Goal: Transaction & Acquisition: Purchase product/service

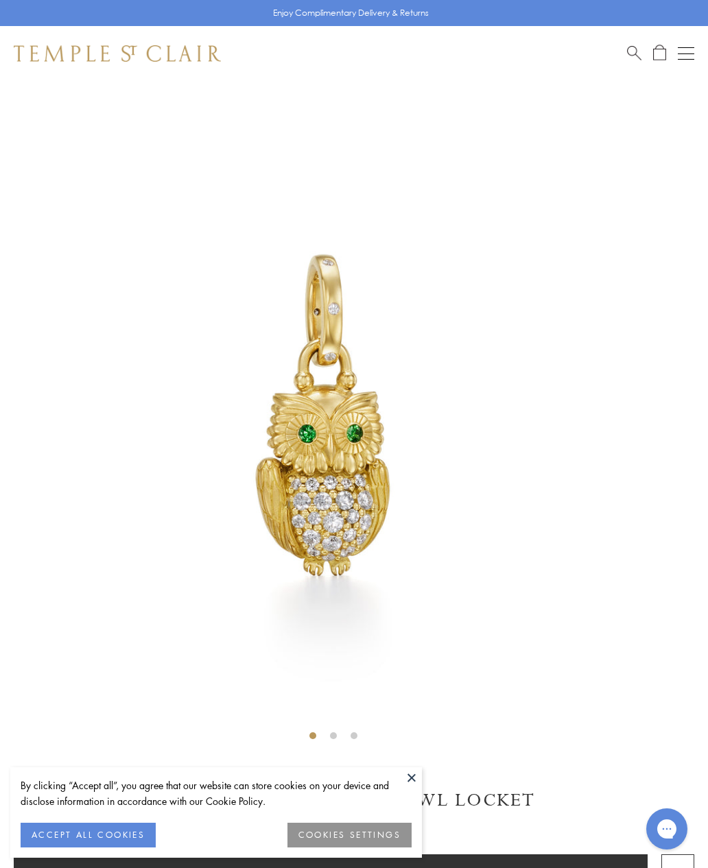
click at [420, 774] on button at bounding box center [411, 777] width 21 height 21
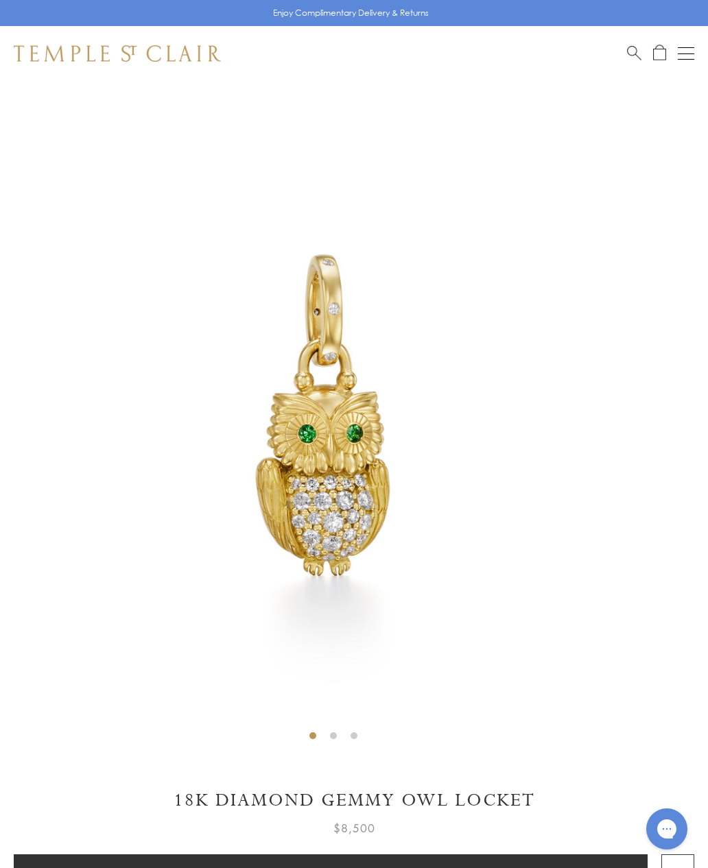
click at [628, 49] on span "Search" at bounding box center [634, 52] width 14 height 14
click at [130, 111] on input "search" at bounding box center [361, 109] width 599 height 16
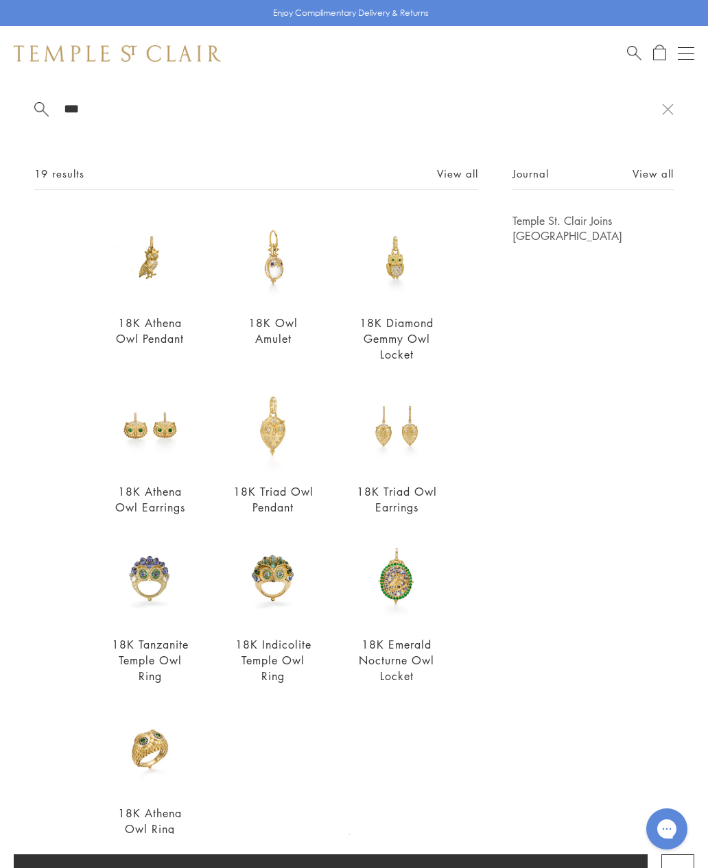
type input "***"
click at [152, 278] on img at bounding box center [150, 257] width 89 height 89
click at [289, 317] on div "18K Owl Amulet From $5,900" at bounding box center [273, 289] width 89 height 153
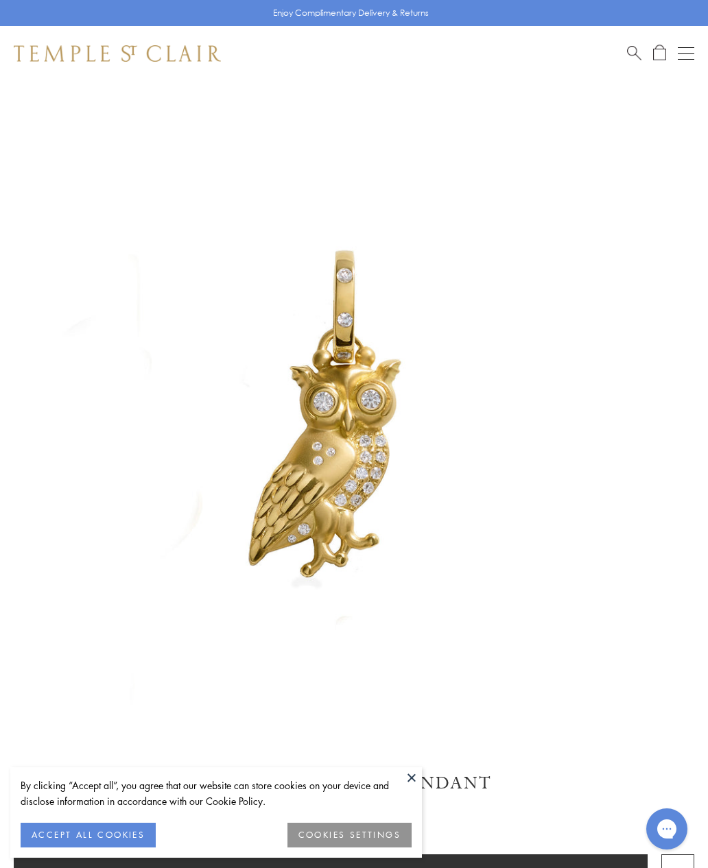
click at [411, 785] on button at bounding box center [411, 777] width 21 height 21
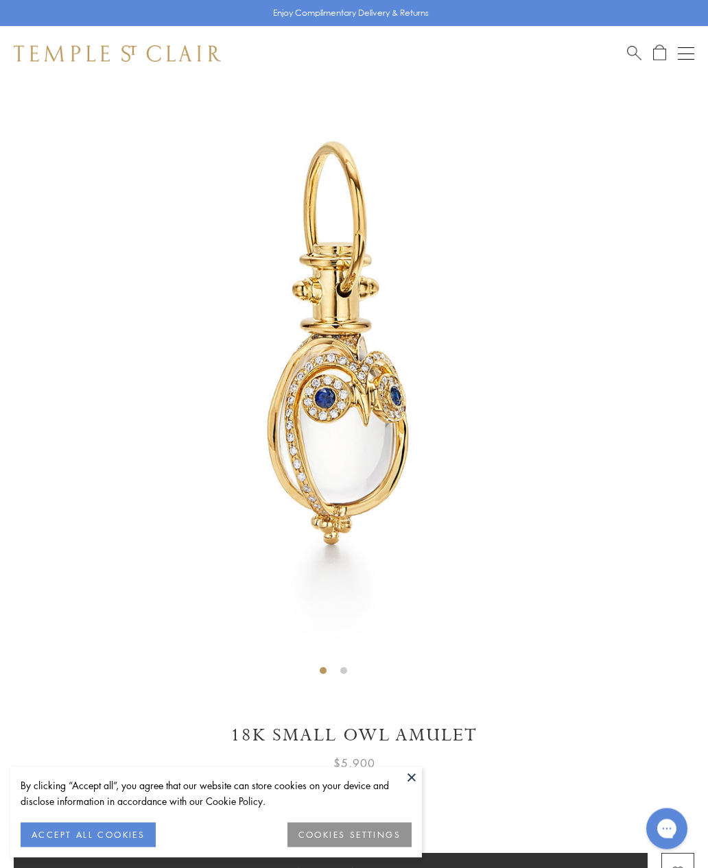
scroll to position [81, 0]
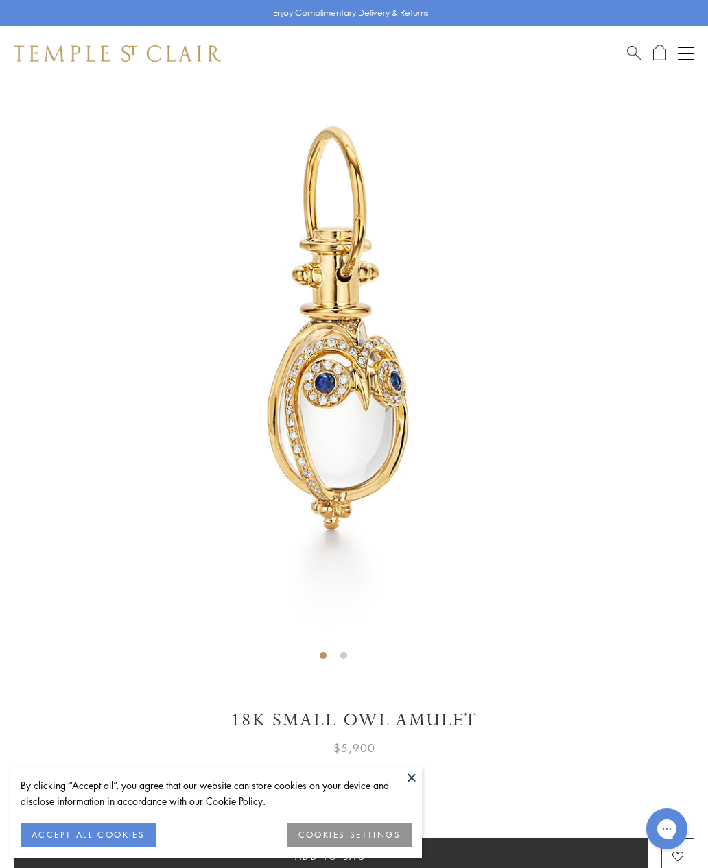
click at [411, 771] on button at bounding box center [411, 777] width 21 height 21
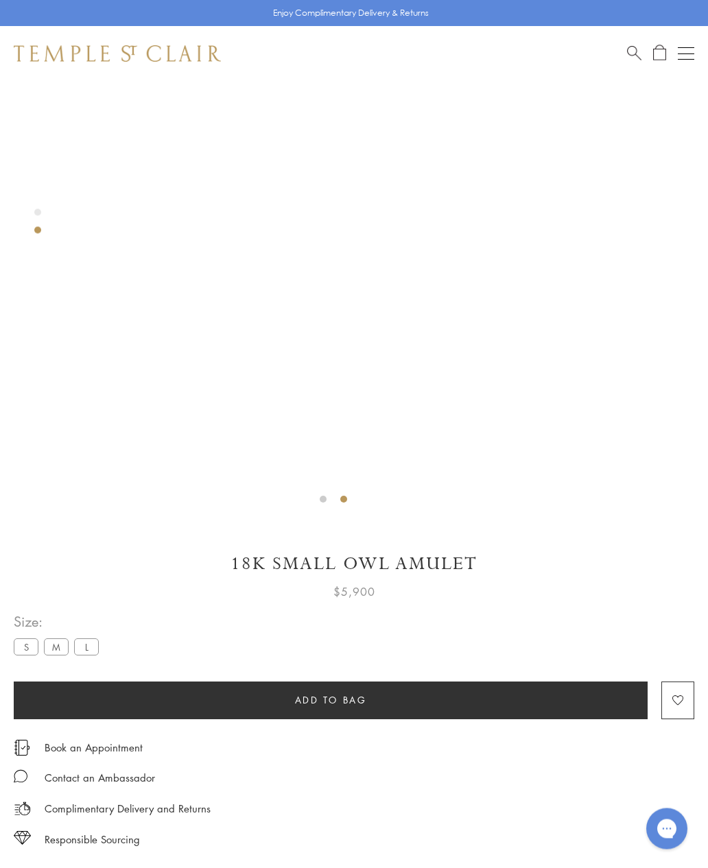
scroll to position [237, 0]
